Goal: Transaction & Acquisition: Purchase product/service

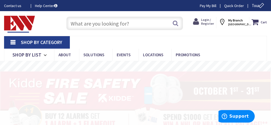
click at [213, 24] on span "Login / Register" at bounding box center [207, 22] width 13 height 8
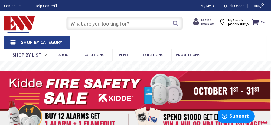
click at [205, 21] on span "Login / Register" at bounding box center [207, 22] width 13 height 8
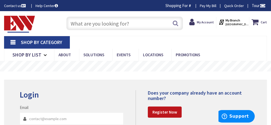
type input "[EMAIL_ADDRESS][DOMAIN_NAME]"
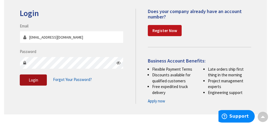
click at [31, 79] on span "Login" at bounding box center [33, 79] width 9 height 5
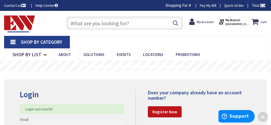
scroll to position [0, 0]
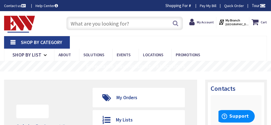
click at [83, 24] on input "text" at bounding box center [124, 24] width 116 height 14
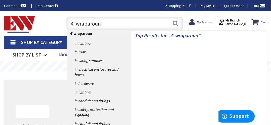
type input "4' wraparound"
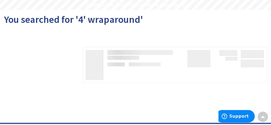
scroll to position [54, 0]
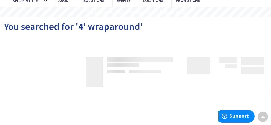
click at [49, 58] on div "Filters Pickup Today close Pickup Today Category close Category Cuttable close …" at bounding box center [38, 73] width 68 height 38
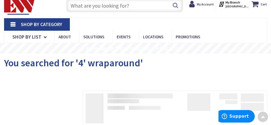
scroll to position [0, 0]
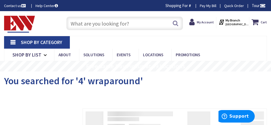
click at [104, 22] on input "text" at bounding box center [124, 24] width 116 height 14
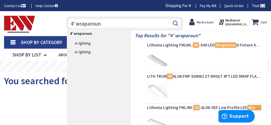
type input "4' wraparound"
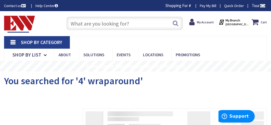
drag, startPoint x: 108, startPoint y: 23, endPoint x: 100, endPoint y: 23, distance: 7.6
click at [107, 23] on input "text" at bounding box center [124, 24] width 116 height 14
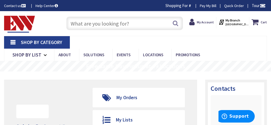
click at [99, 24] on input "text" at bounding box center [124, 24] width 116 height 14
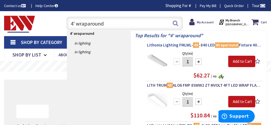
type input "4' wraparound"
click at [177, 47] on span "Lithonia Lighting FMLWL- 48 -840 LED Wraparound Fixture 40-Watt 120 Volt" at bounding box center [204, 44] width 114 height 5
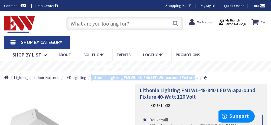
drag, startPoint x: 90, startPoint y: 77, endPoint x: 189, endPoint y: 79, distance: 99.4
click at [189, 79] on ul "Home Lighting Indoor Fixtures LED Lighting Lithonia Lighting FMLWL-48-840 LED W…" at bounding box center [105, 77] width 203 height 12
drag, startPoint x: 189, startPoint y: 79, endPoint x: 183, endPoint y: 77, distance: 6.0
copy ul "Lithonia Lighting FMLWL-48-840 LED Wraparound Fixture"
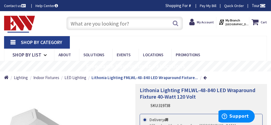
click at [110, 23] on input "text" at bounding box center [124, 24] width 116 height 14
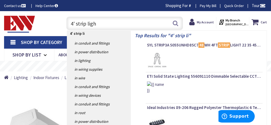
type input "4' strip light"
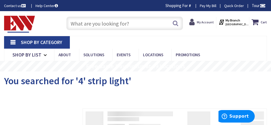
click at [208, 22] on strong "My Account" at bounding box center [205, 22] width 17 height 4
click at [193, 21] on icon at bounding box center [193, 22] width 8 height 10
click at [125, 23] on input "text" at bounding box center [124, 24] width 116 height 14
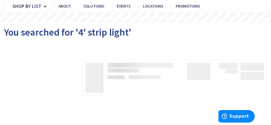
scroll to position [54, 0]
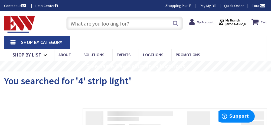
click at [51, 41] on span "Shop By Category" at bounding box center [41, 42] width 41 height 6
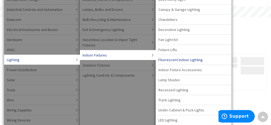
scroll to position [108, 0]
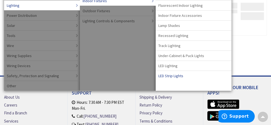
click at [178, 74] on span "LED Strip Lights" at bounding box center [170, 75] width 25 height 5
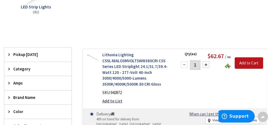
scroll to position [135, 0]
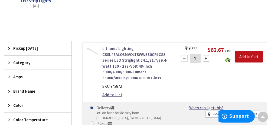
click at [124, 59] on link "Lithonia Lighting CSSL48ALO3MVOLTSWW380CRI CSS Series LED Striplight 24.1/31.7/…" at bounding box center [136, 63] width 69 height 35
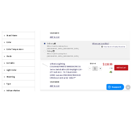
scroll to position [135, 0]
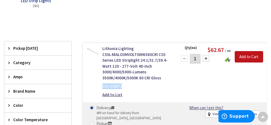
drag, startPoint x: 102, startPoint y: 85, endPoint x: 124, endPoint y: 87, distance: 22.0
click at [124, 87] on div "SKU: 942872" at bounding box center [136, 86] width 69 height 6
drag, startPoint x: 124, startPoint y: 87, endPoint x: 117, endPoint y: 85, distance: 7.3
copy div "SKU: 942872"
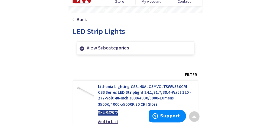
scroll to position [0, 0]
